Goal: Find specific page/section: Find specific page/section

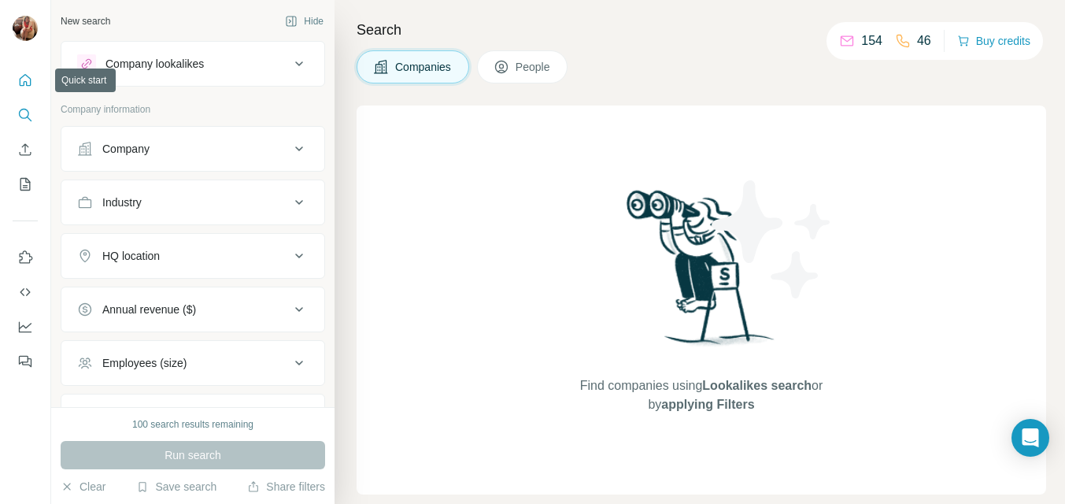
click at [16, 76] on button "Quick start" at bounding box center [25, 80] width 25 height 28
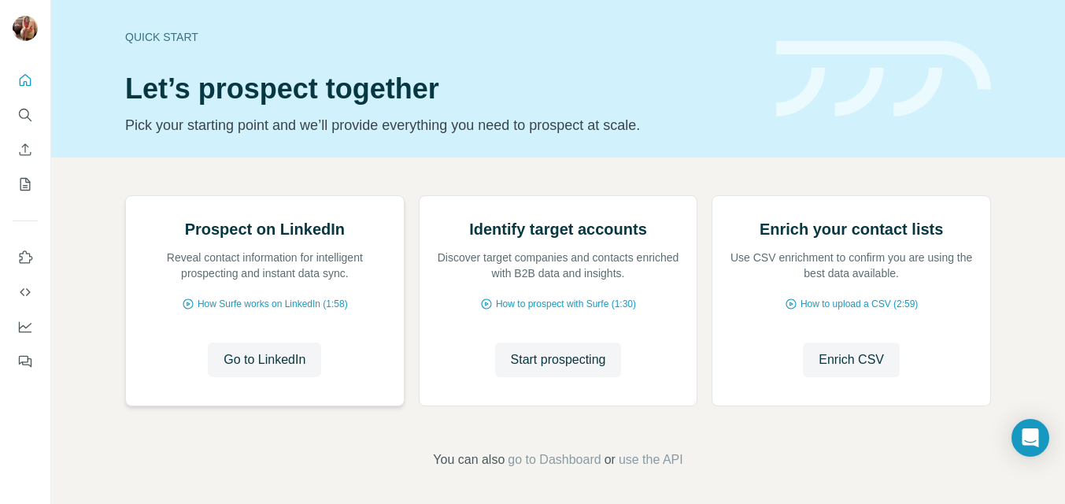
scroll to position [158, 0]
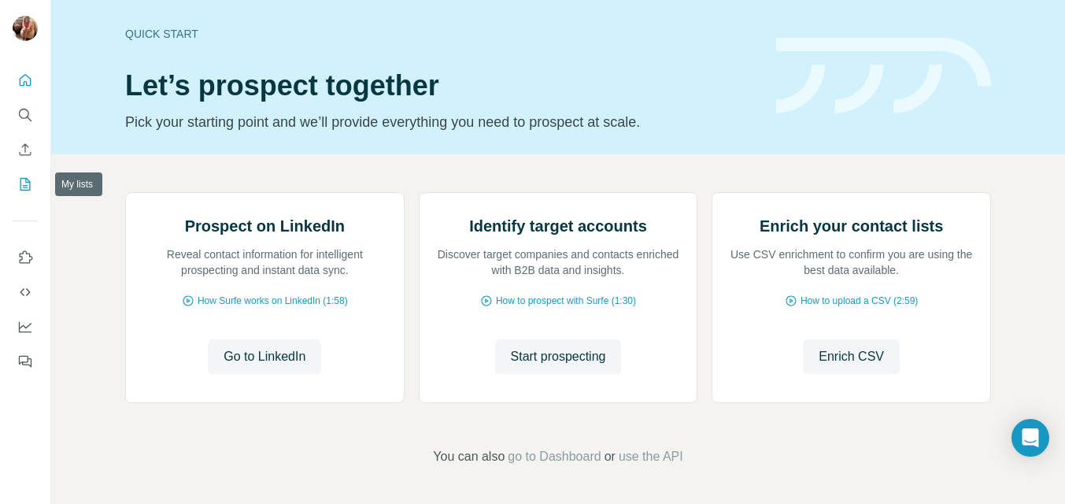
click at [24, 192] on button "My lists" at bounding box center [25, 184] width 25 height 28
